Goal: Register for event/course: Sign up to attend an event or enroll in a course

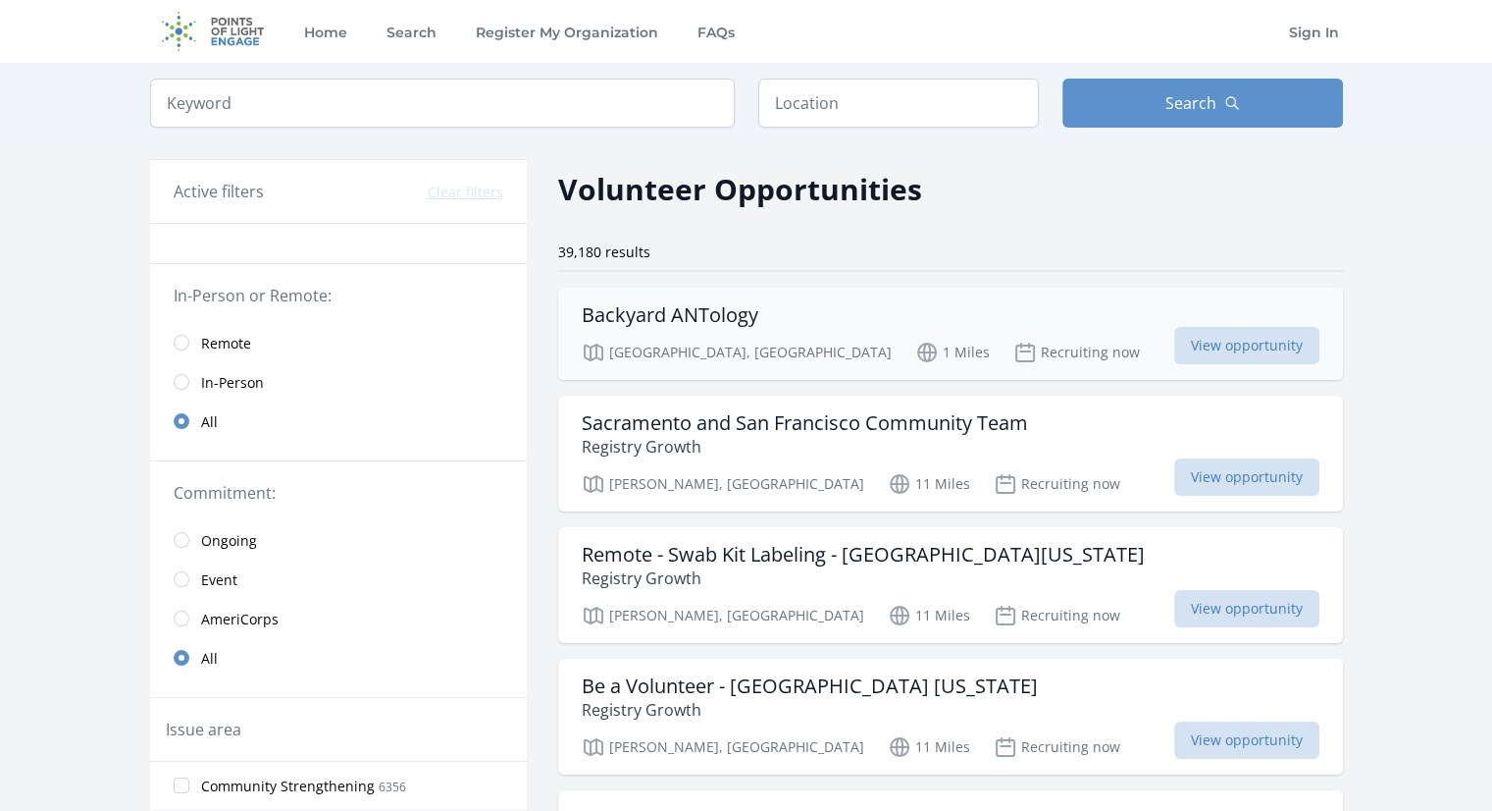
click at [680, 320] on h3 "Backyard ANTology" at bounding box center [670, 315] width 177 height 24
click at [793, 309] on div "Backyard ANTology" at bounding box center [951, 315] width 738 height 24
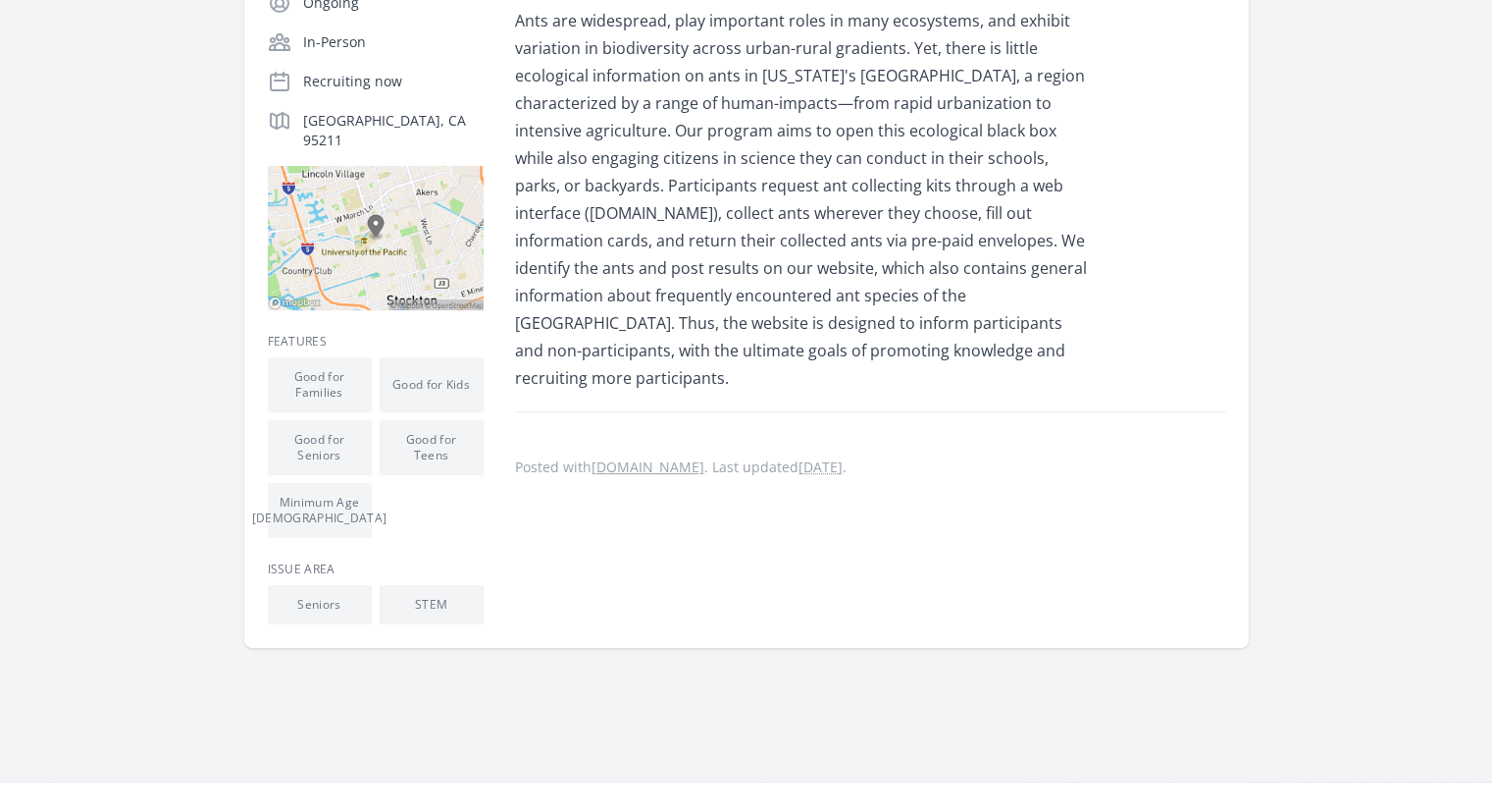
scroll to position [126, 0]
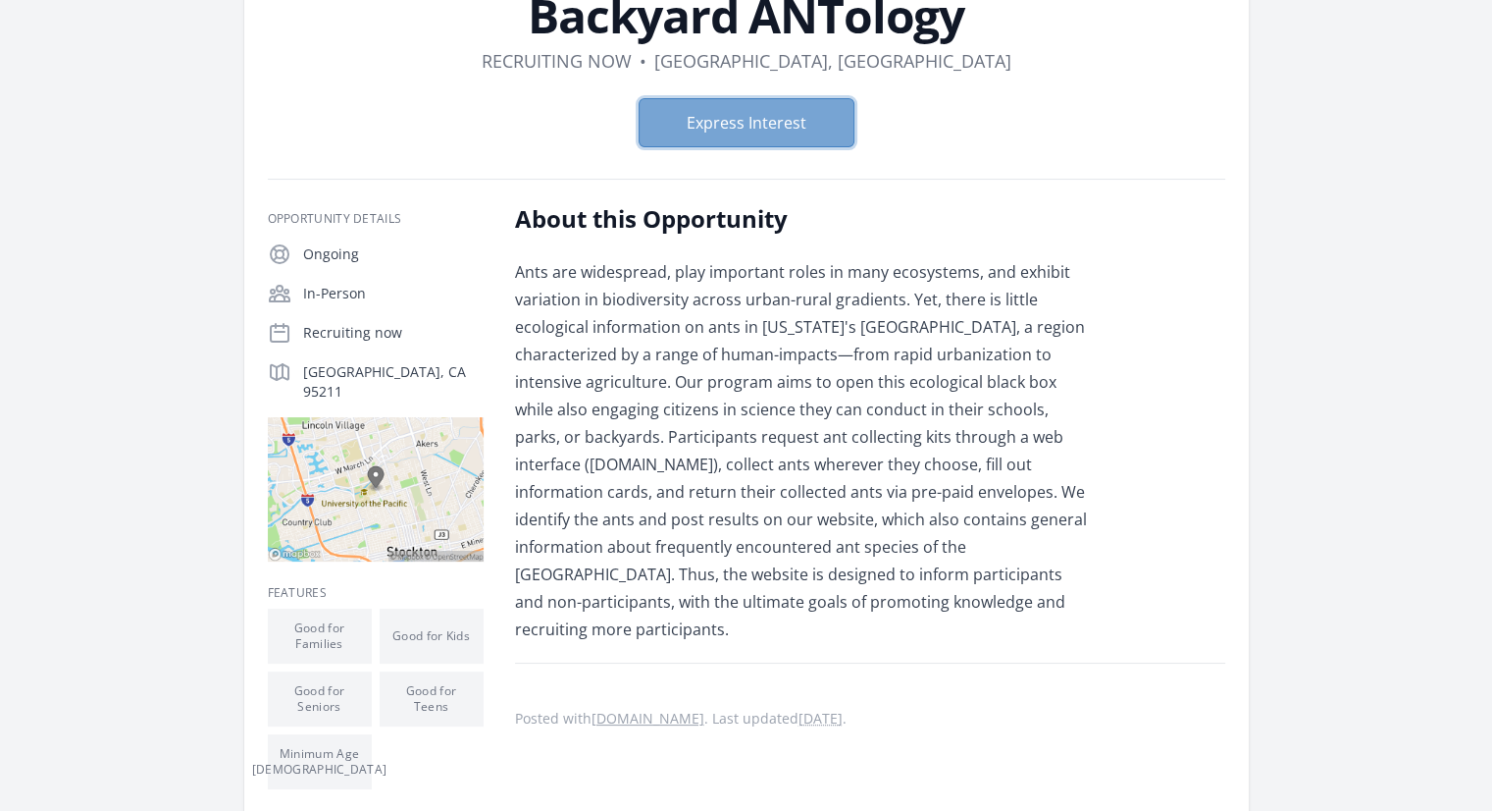
click at [765, 107] on button "Express Interest" at bounding box center [747, 122] width 216 height 49
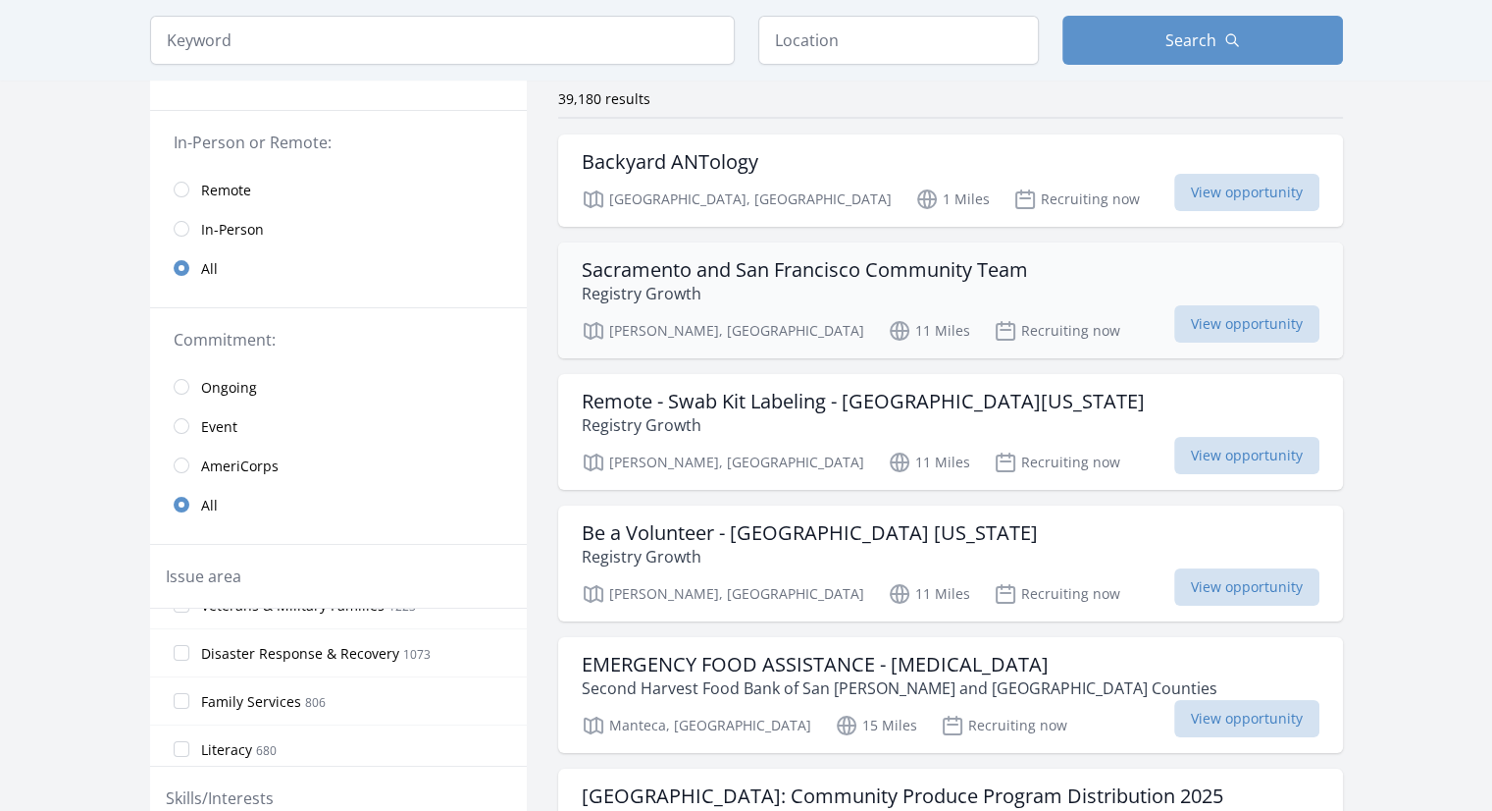
scroll to position [157, 0]
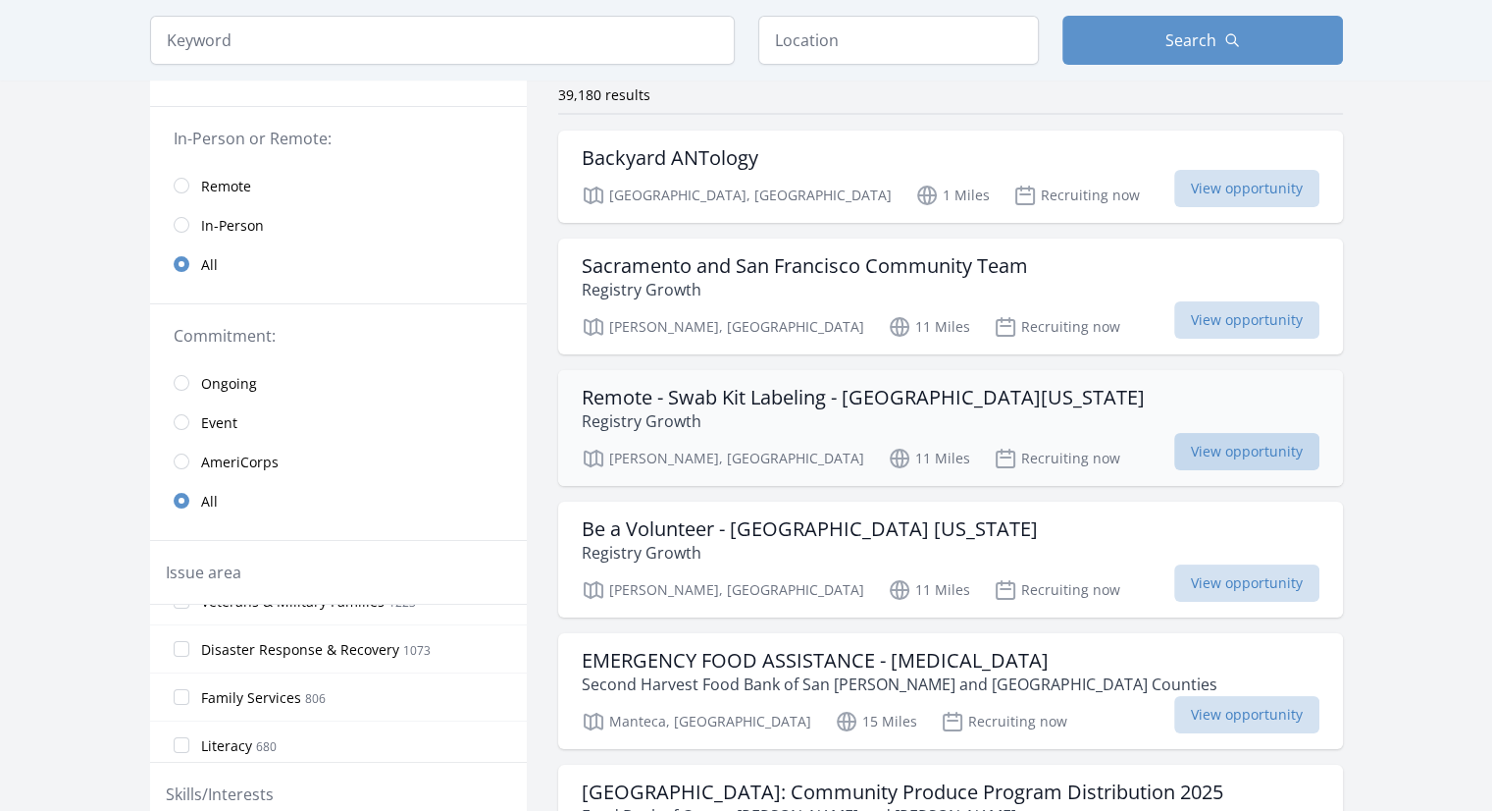
click at [1175, 449] on span "View opportunity" at bounding box center [1247, 451] width 145 height 37
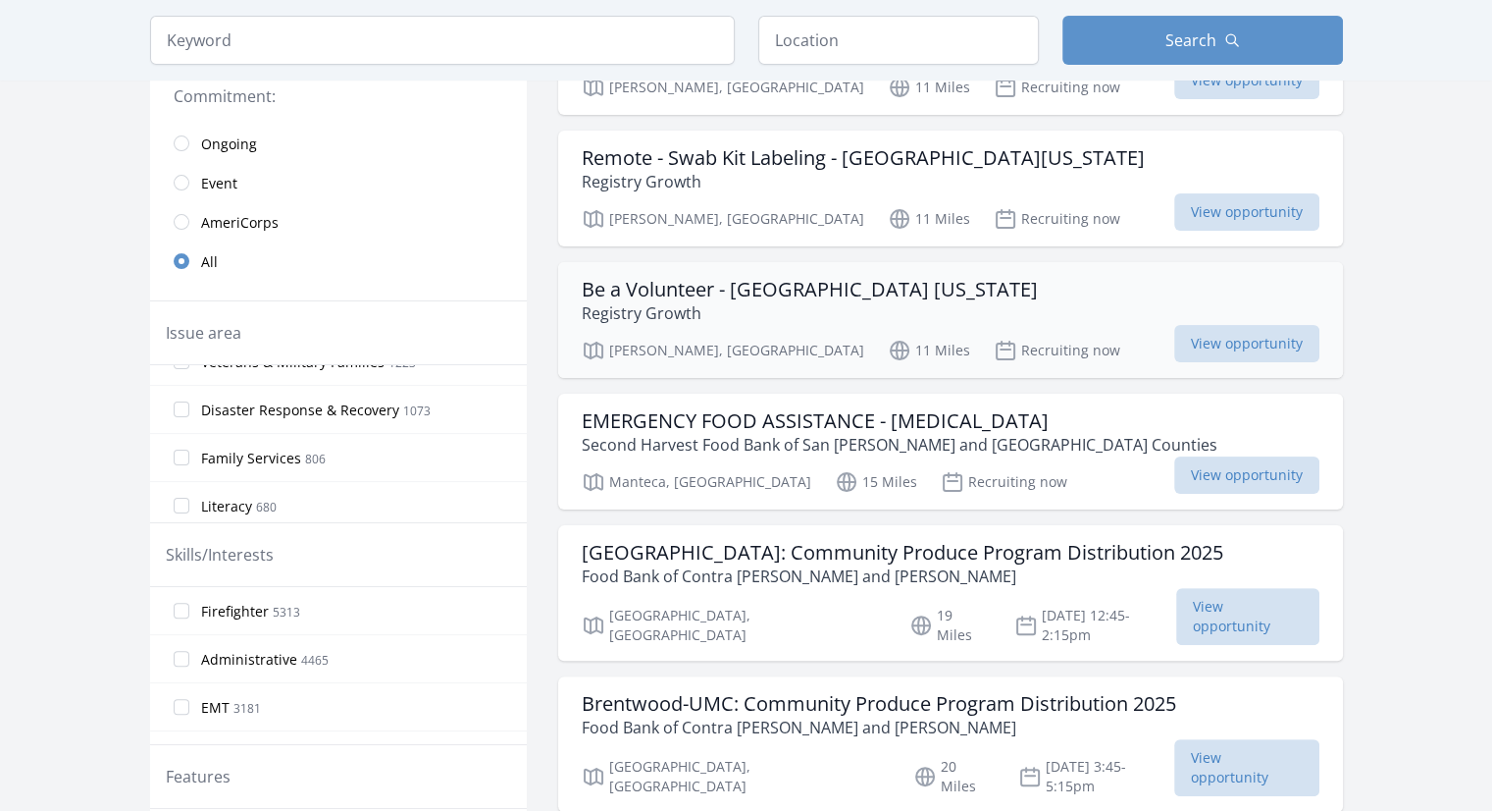
scroll to position [400, 0]
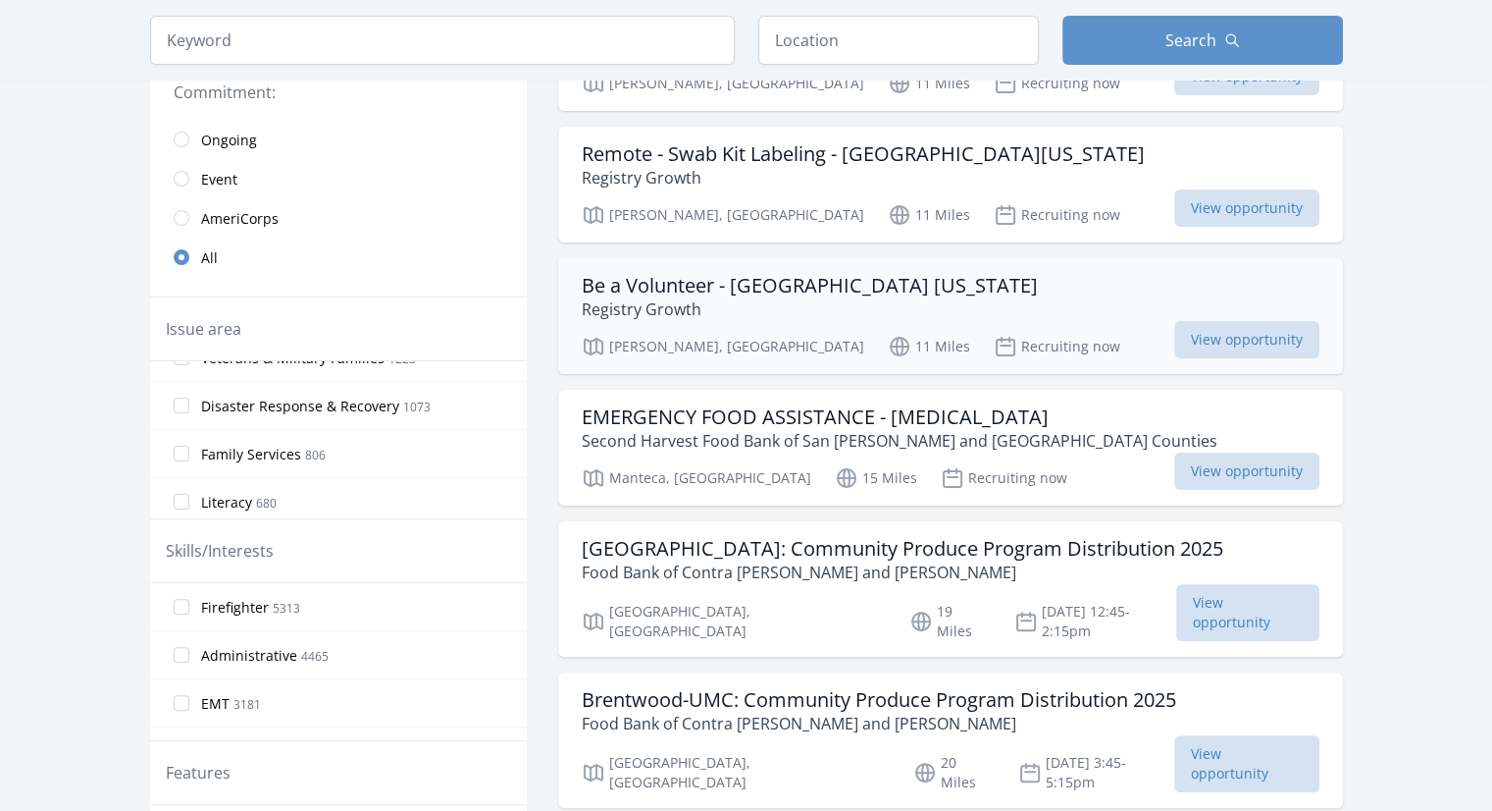
click at [926, 297] on div "Be a Volunteer - Bay Area California Registry Growth" at bounding box center [951, 297] width 738 height 47
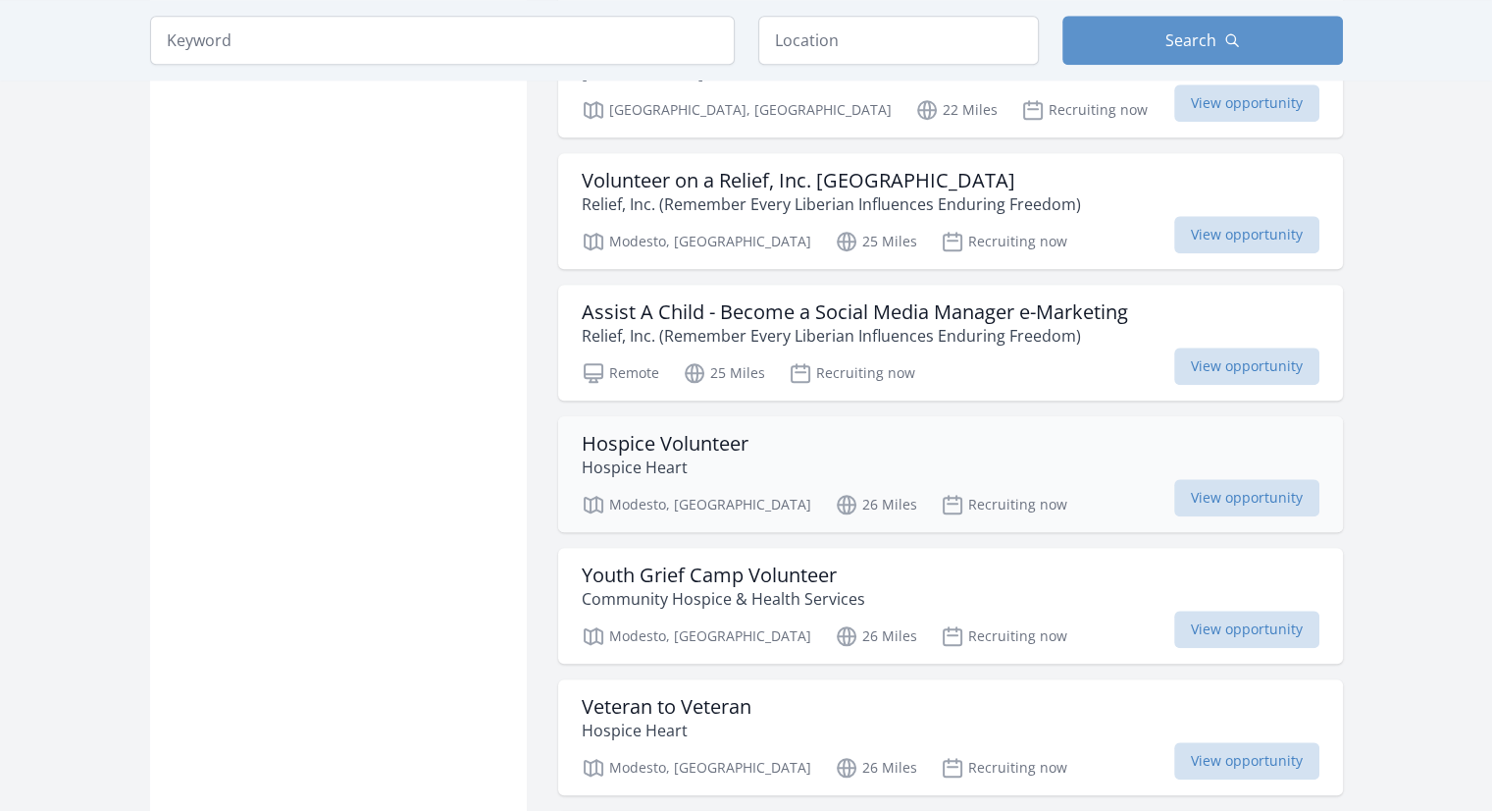
scroll to position [1921, 0]
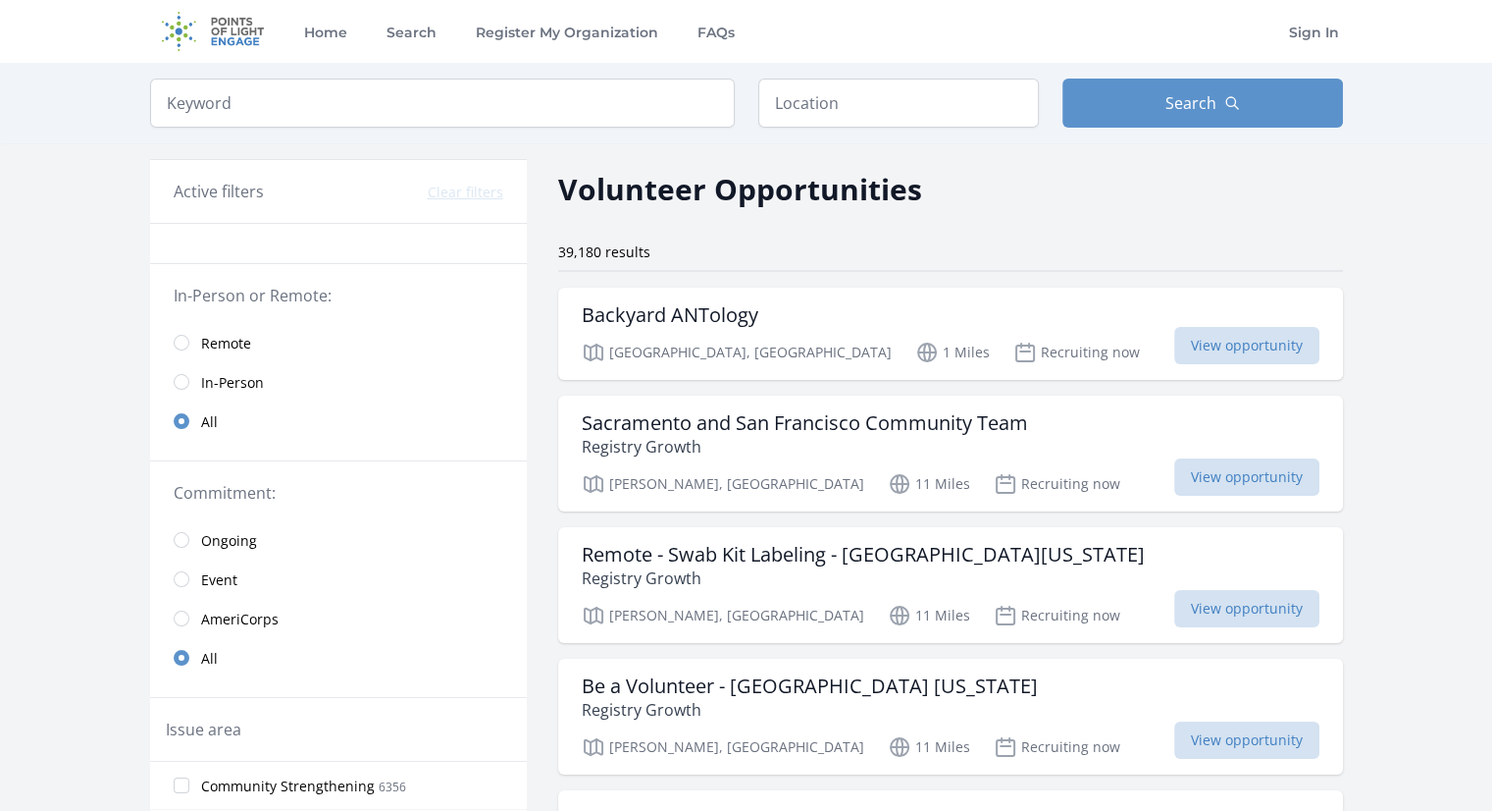
click at [210, 345] on span "Remote" at bounding box center [226, 344] width 50 height 20
click at [177, 339] on input "radio" at bounding box center [182, 343] width 16 height 16
click at [183, 339] on input "radio" at bounding box center [182, 343] width 16 height 16
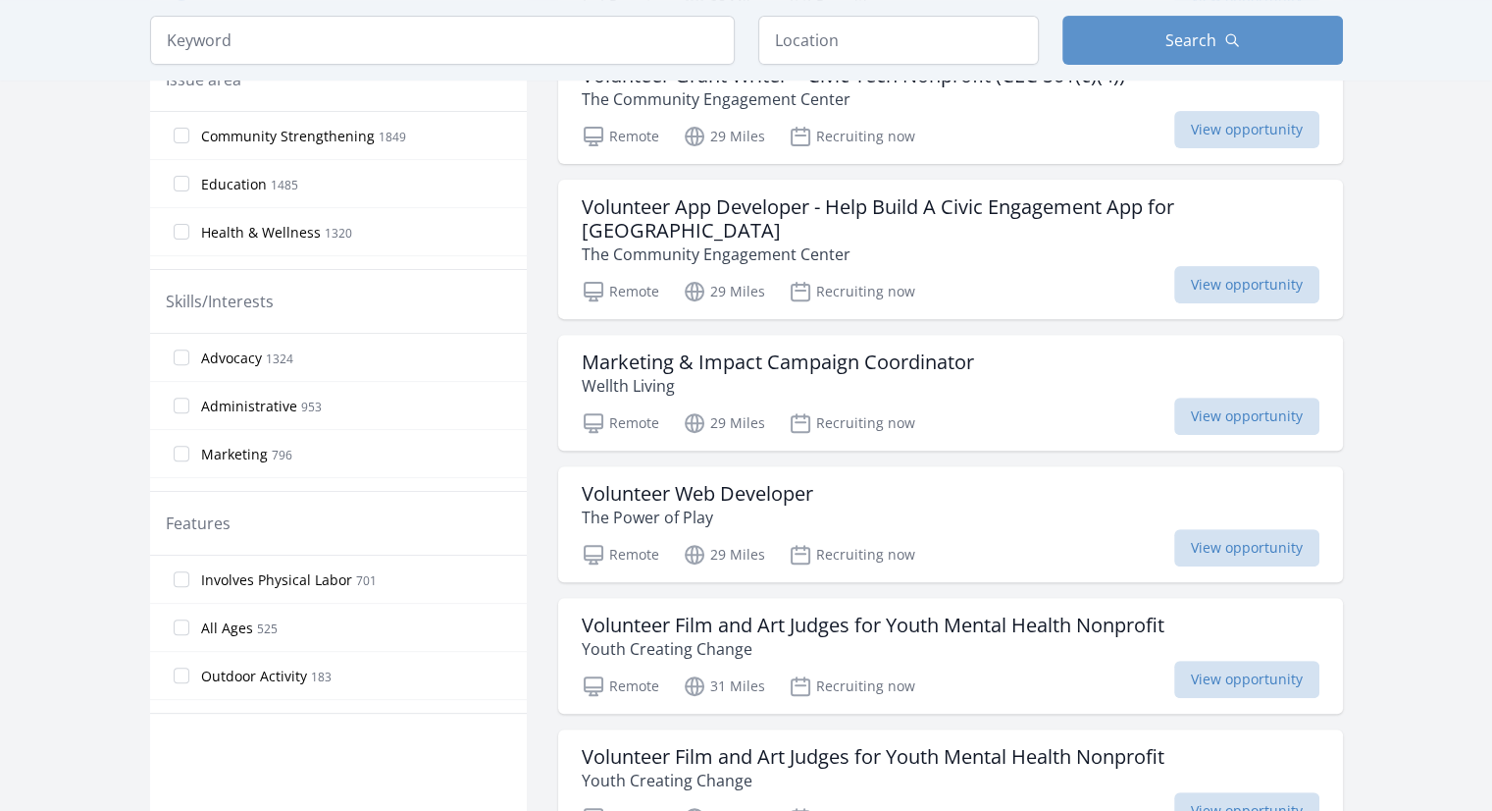
scroll to position [635, 0]
click at [1003, 273] on div "Remote 29 Miles Recruiting now View opportunity" at bounding box center [951, 287] width 738 height 29
click at [1148, 241] on p "The Community Engagement Center" at bounding box center [951, 253] width 738 height 24
click at [1115, 209] on h3 "Volunteer App Developer - Help Build A Civic Engagement App for Sacramento" at bounding box center [951, 217] width 738 height 47
click at [1229, 265] on span "View opportunity" at bounding box center [1247, 283] width 145 height 37
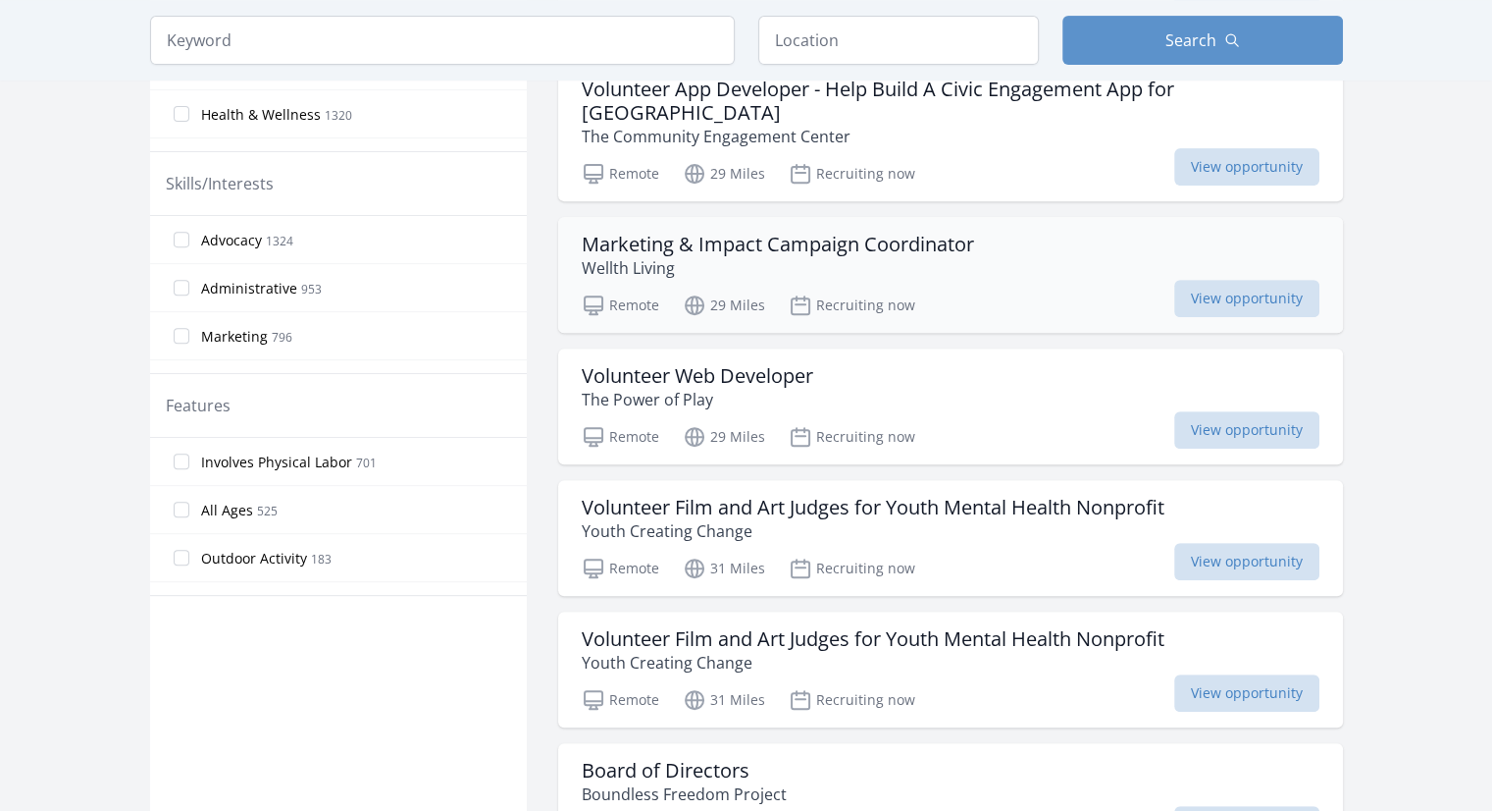
scroll to position [753, 0]
click at [1175, 542] on span "View opportunity" at bounding box center [1247, 560] width 145 height 37
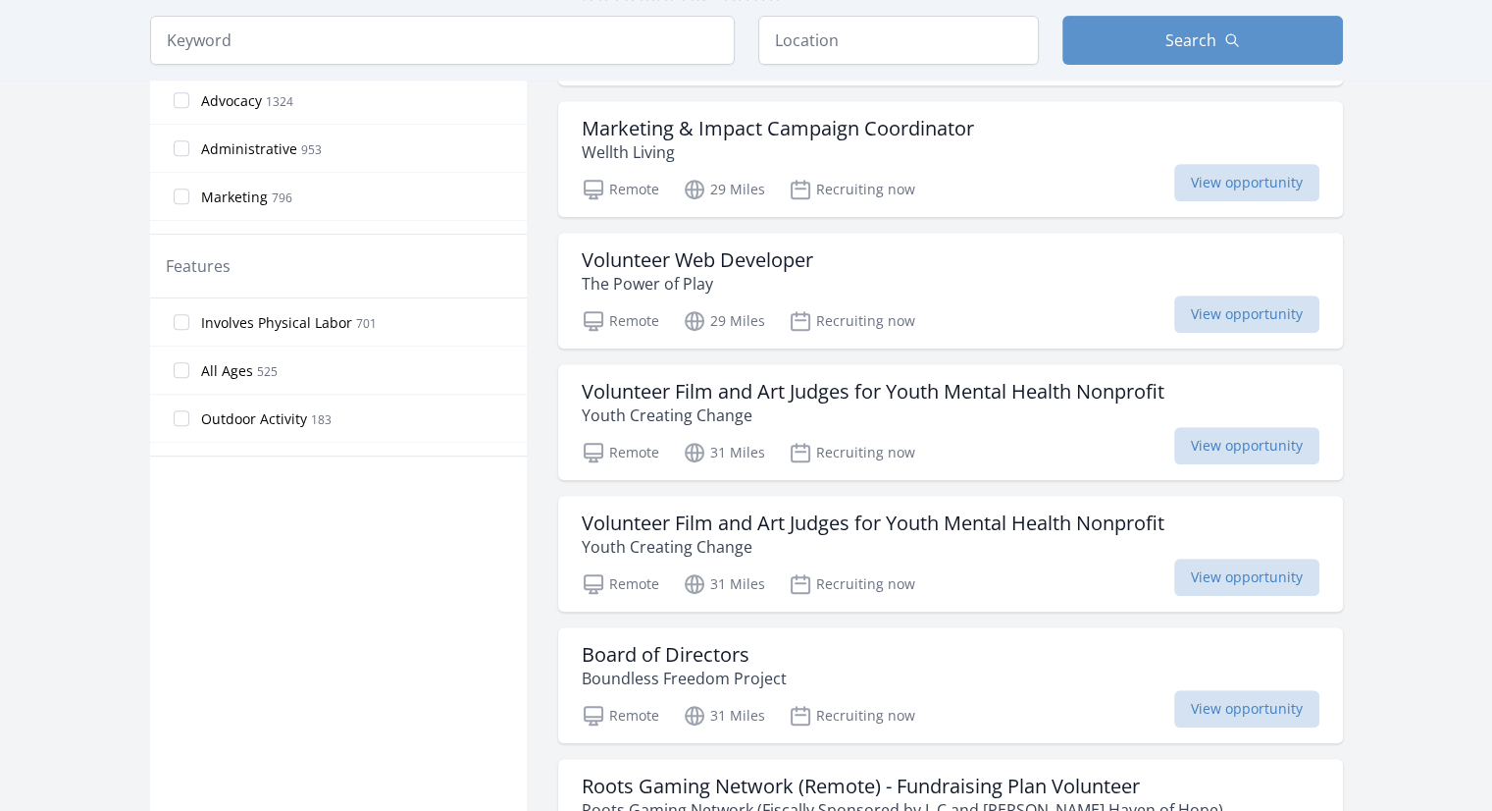
scroll to position [871, 0]
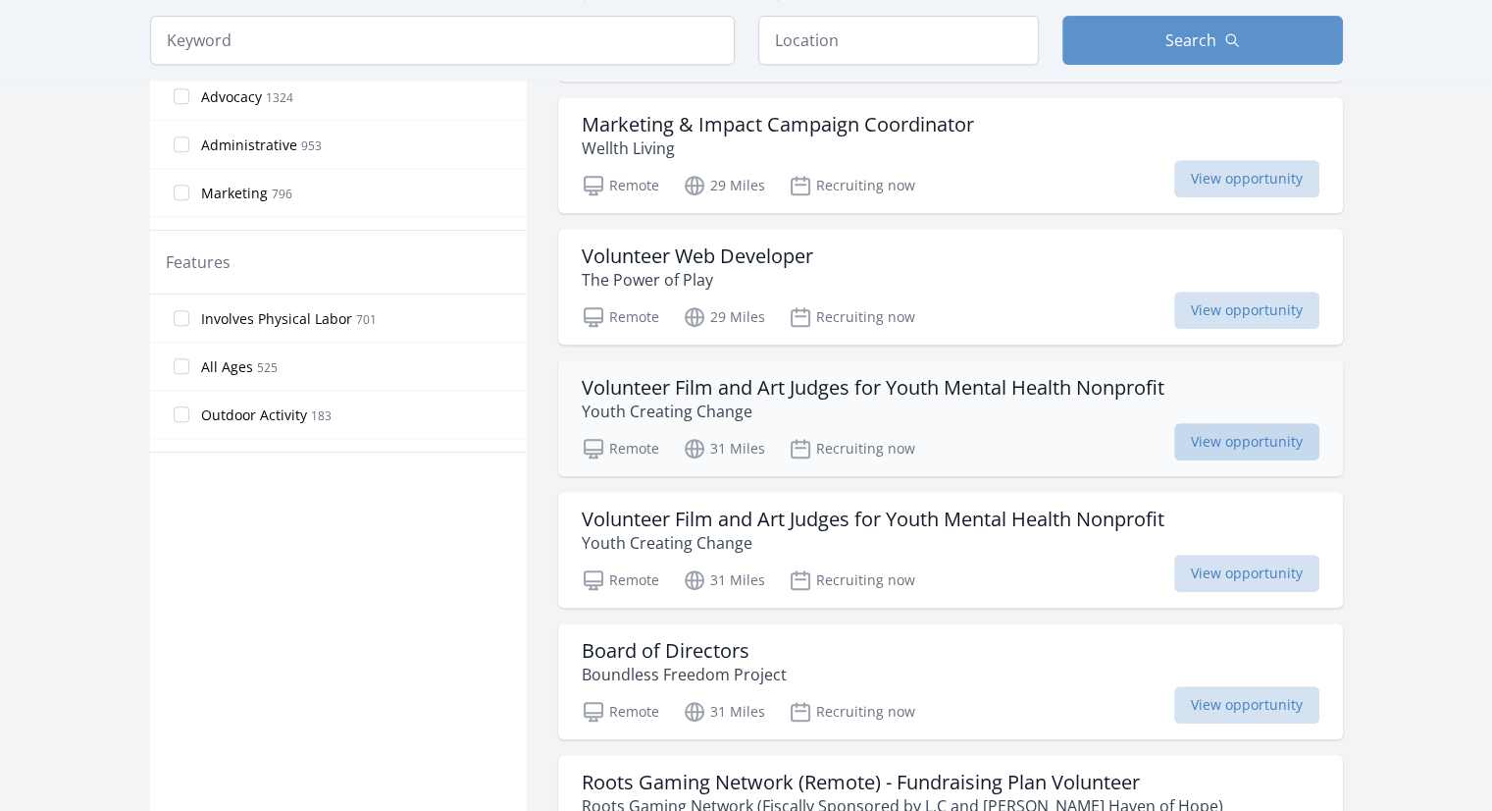
click at [1224, 425] on span "View opportunity" at bounding box center [1247, 441] width 145 height 37
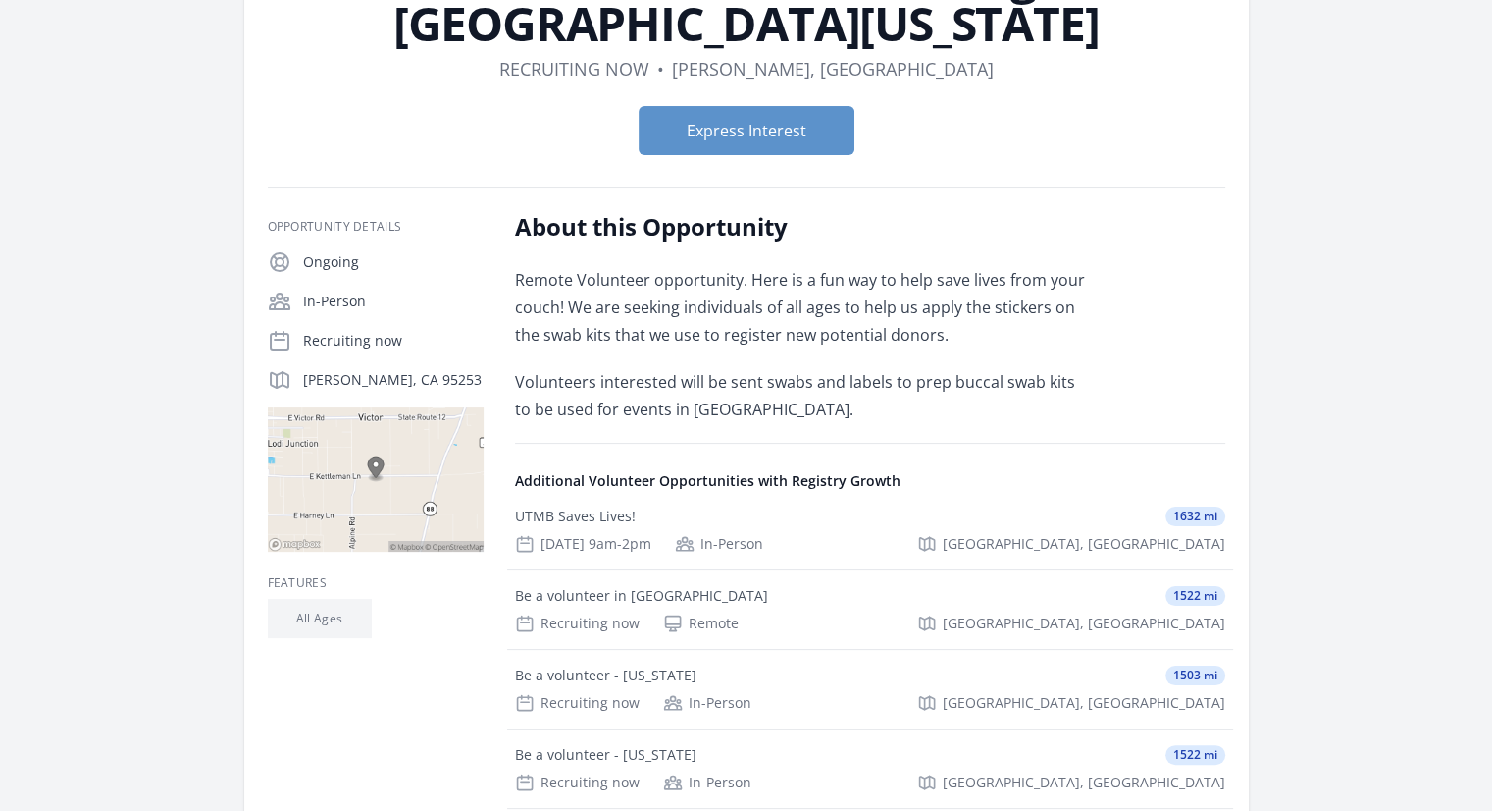
scroll to position [199, 0]
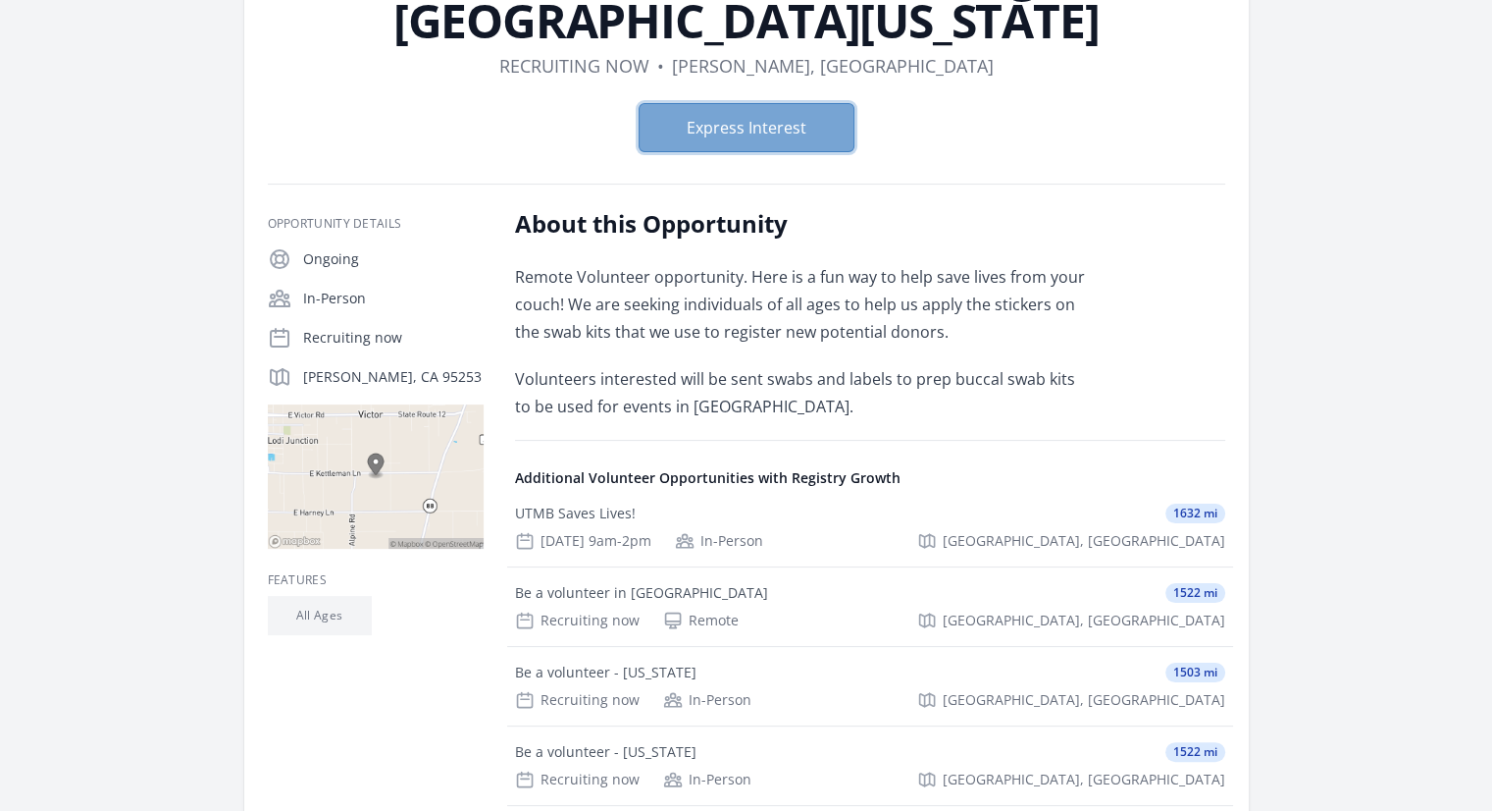
click at [785, 130] on button "Express Interest" at bounding box center [747, 127] width 216 height 49
